Goal: Task Accomplishment & Management: Use online tool/utility

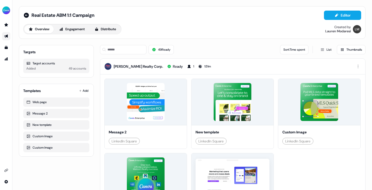
scroll to position [191, 0]
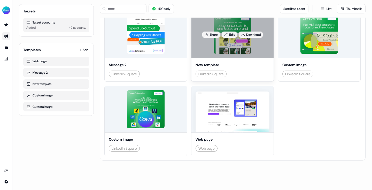
scroll to position [124, 0]
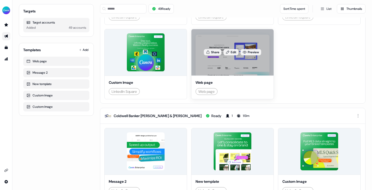
click at [191, 75] on div "Share Edit Preview" at bounding box center [232, 52] width 82 height 46
click at [241, 55] on link "Preview" at bounding box center [251, 52] width 21 height 6
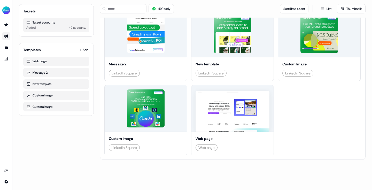
scroll to position [361, 0]
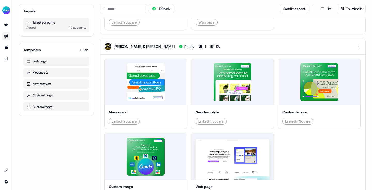
scroll to position [537, 0]
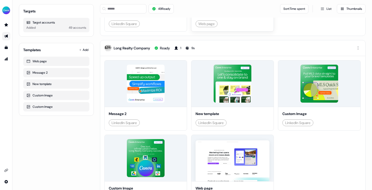
scroll to position [708, 0]
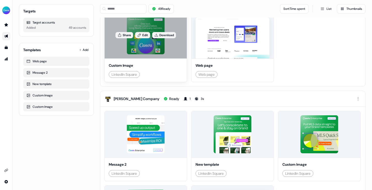
scroll to position [833, 0]
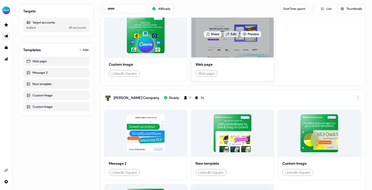
click at [223, 37] on link "Edit" at bounding box center [230, 34] width 15 height 6
click at [191, 57] on div "Share Edit Preview" at bounding box center [232, 34] width 82 height 46
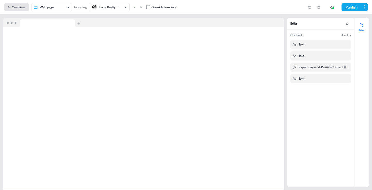
click at [20, 8] on button "Overview" at bounding box center [16, 7] width 25 height 8
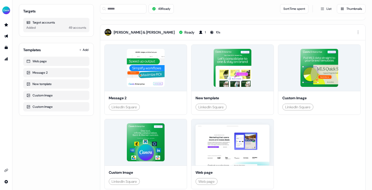
scroll to position [554, 0]
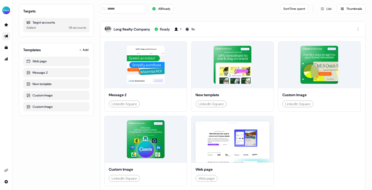
scroll to position [731, 0]
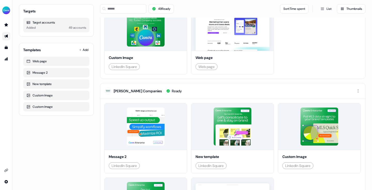
scroll to position [1015, 0]
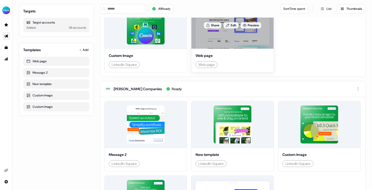
click at [191, 49] on div "Share Edit Preview" at bounding box center [232, 25] width 82 height 46
click at [241, 28] on link "Preview" at bounding box center [251, 25] width 21 height 6
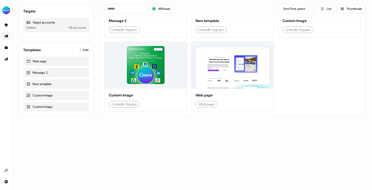
scroll to position [1256, 0]
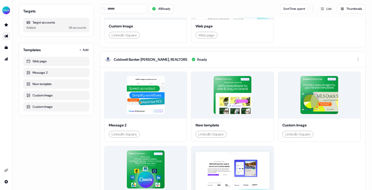
scroll to position [1391, 0]
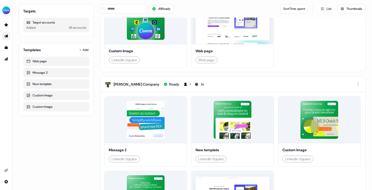
scroll to position [847, 0]
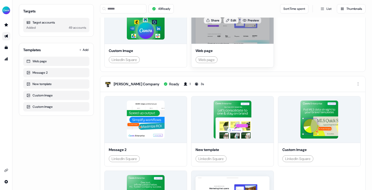
click at [241, 24] on link "Preview" at bounding box center [251, 20] width 21 height 6
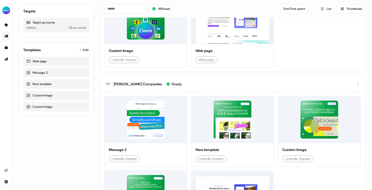
scroll to position [1029, 0]
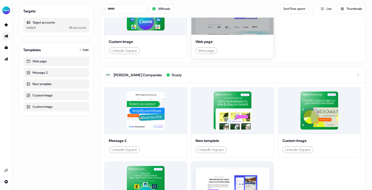
click at [241, 14] on link "Preview" at bounding box center [251, 11] width 21 height 6
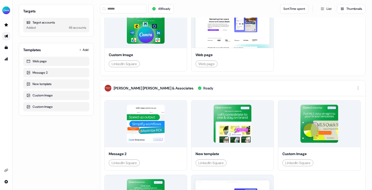
scroll to position [1190, 0]
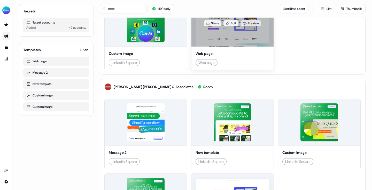
click at [241, 26] on link "Preview" at bounding box center [251, 23] width 21 height 6
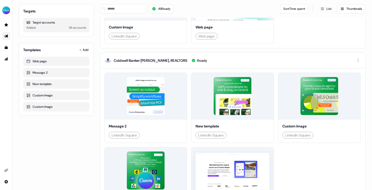
scroll to position [1429, 0]
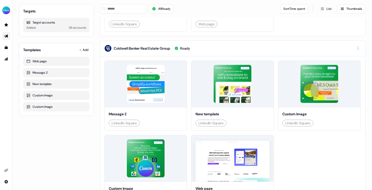
scroll to position [1575, 0]
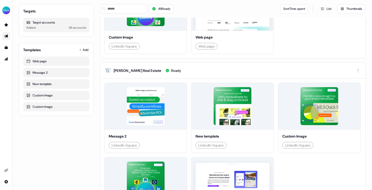
scroll to position [1726, 0]
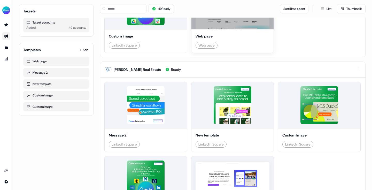
click at [241, 9] on link "Preview" at bounding box center [251, 6] width 21 height 6
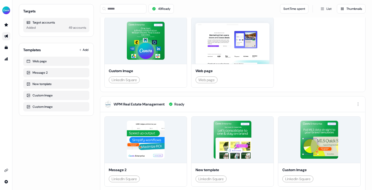
scroll to position [1870, 0]
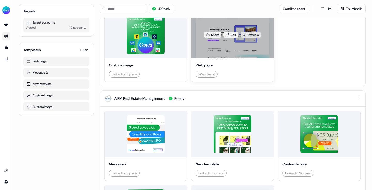
click at [241, 38] on link "Preview" at bounding box center [251, 35] width 21 height 6
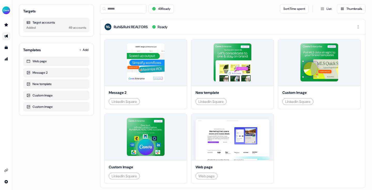
scroll to position [2120, 0]
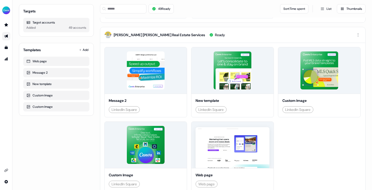
scroll to position [2269, 0]
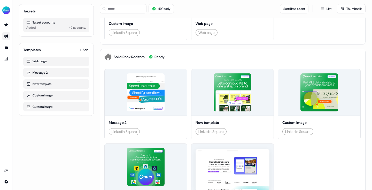
scroll to position [2433, 0]
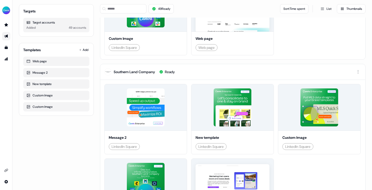
scroll to position [2622, 0]
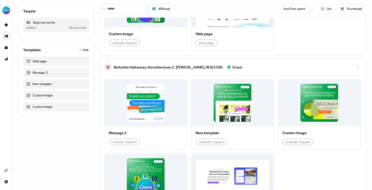
scroll to position [2765, 0]
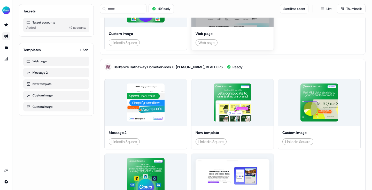
click at [241, 6] on link "Preview" at bounding box center [251, 3] width 21 height 6
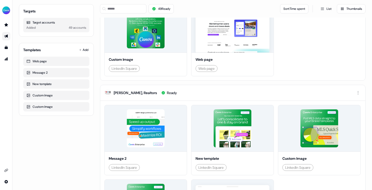
scroll to position [2915, 0]
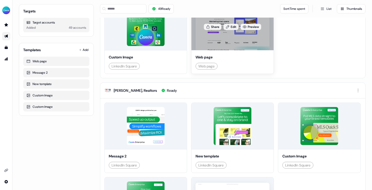
click at [191, 50] on div "Share Edit Preview" at bounding box center [232, 27] width 82 height 46
click at [241, 30] on link "Preview" at bounding box center [251, 27] width 21 height 6
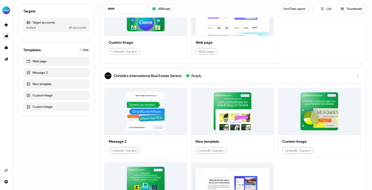
scroll to position [3104, 0]
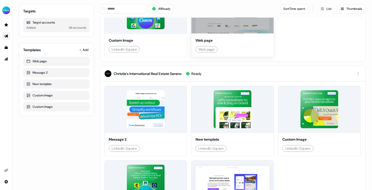
click at [241, 13] on link "Preview" at bounding box center [251, 10] width 21 height 6
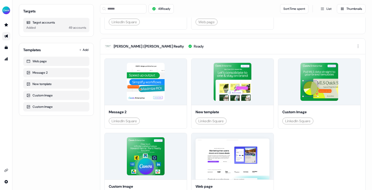
scroll to position [3342, 0]
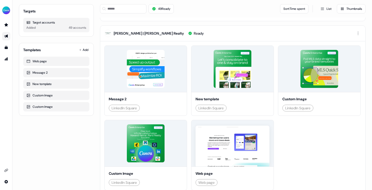
scroll to position [3296, 0]
